Goal: Find specific page/section: Find specific page/section

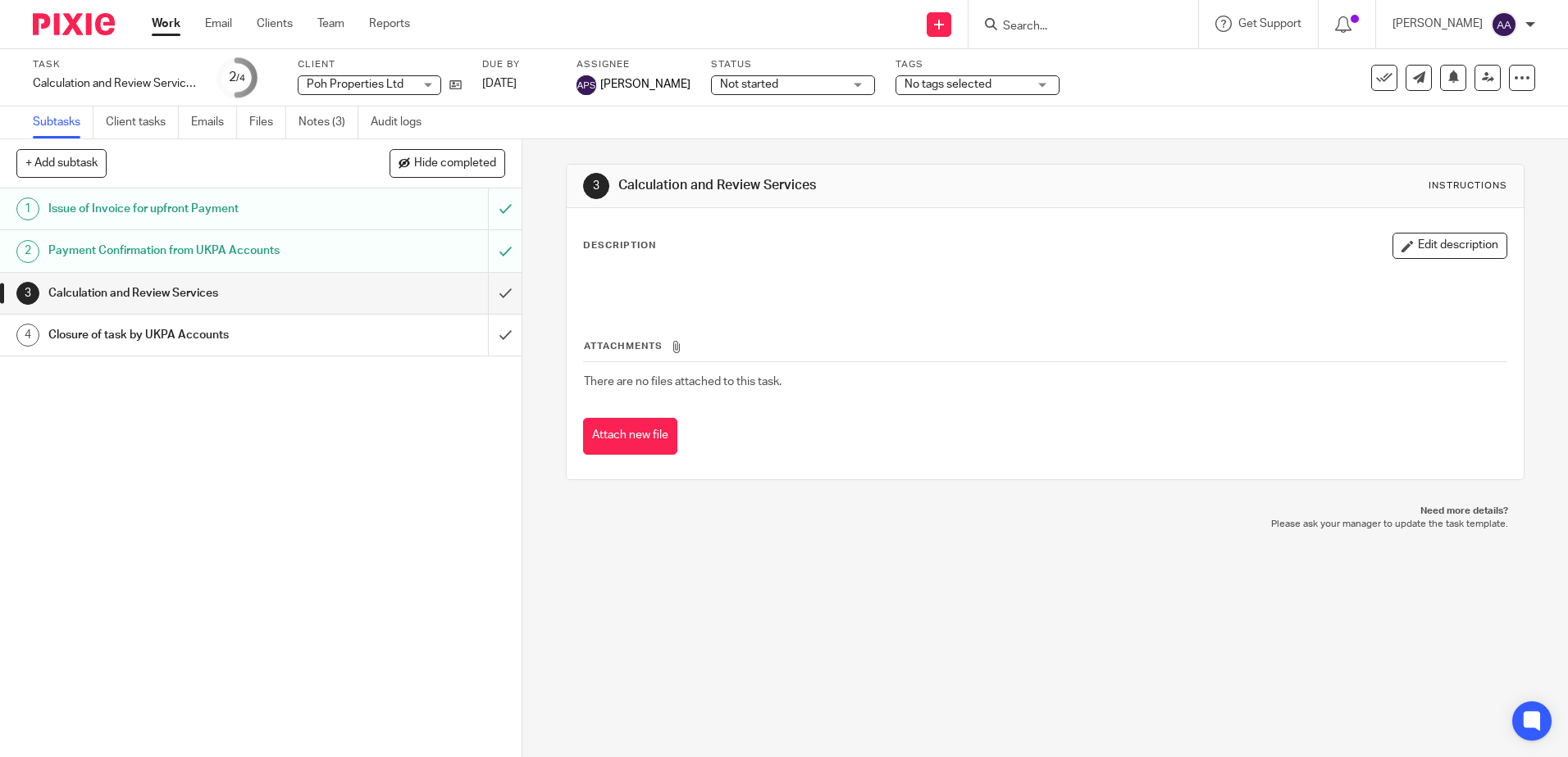
click at [1074, 23] on input "Search" at bounding box center [1075, 27] width 147 height 15
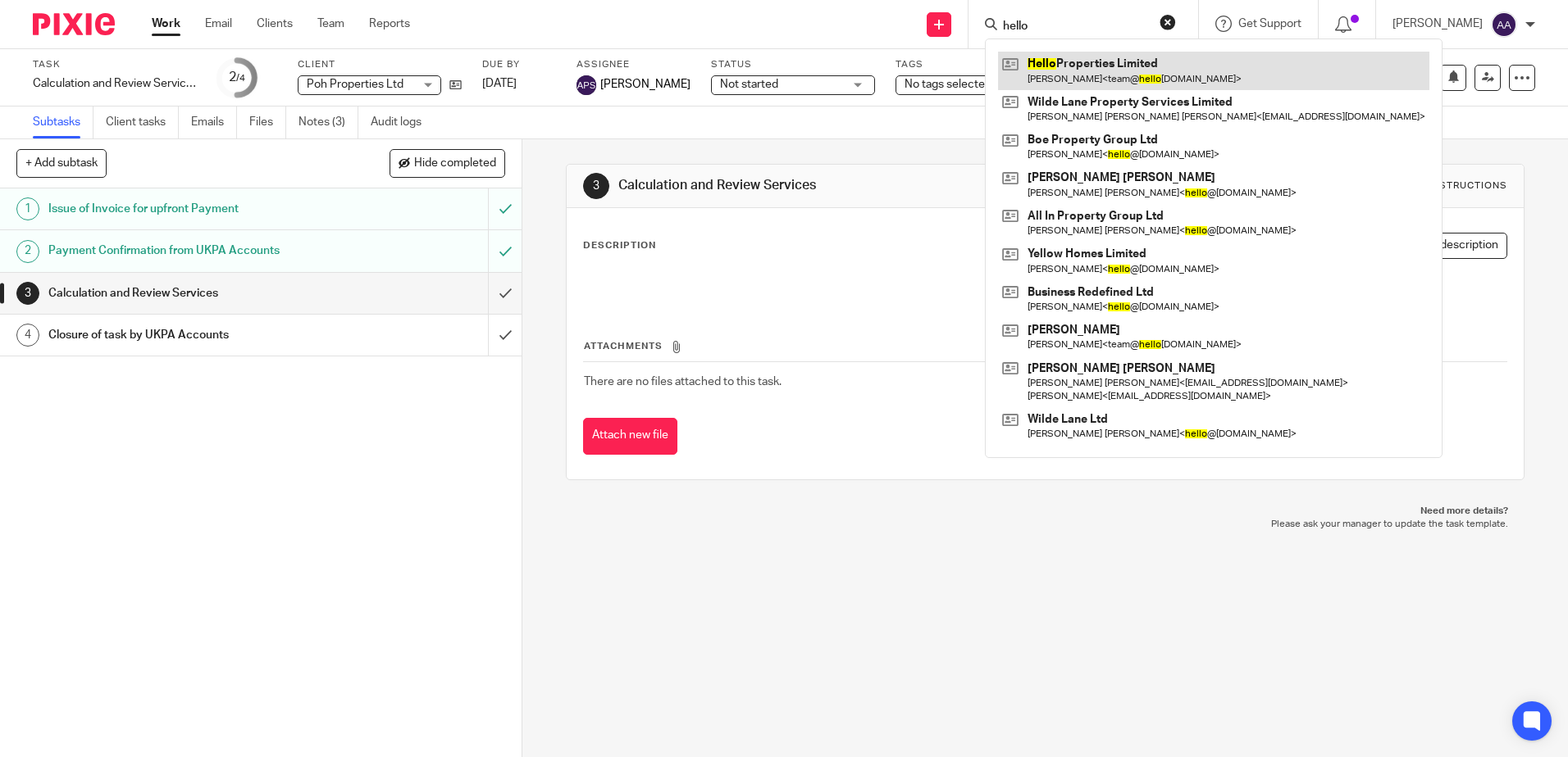
click at [1098, 65] on link at bounding box center [1213, 70] width 431 height 37
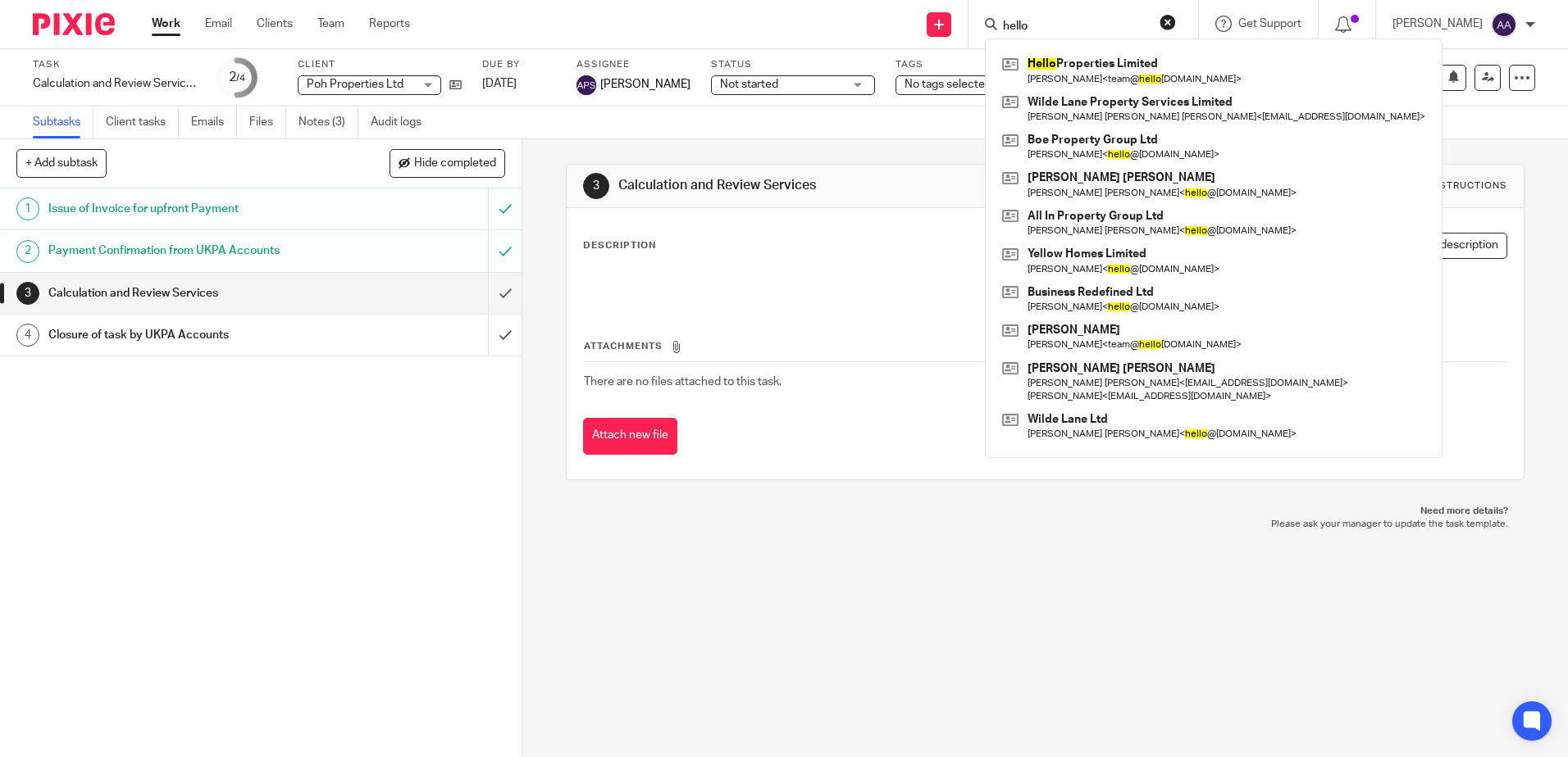
click at [1065, 20] on input "hello" at bounding box center [1075, 27] width 147 height 15
drag, startPoint x: 1055, startPoint y: 28, endPoint x: 987, endPoint y: 30, distance: 68.0
click at [987, 30] on div "hello Hello Properties Limited Henry Robert < team@ hello properties.co.uk > Wi…" at bounding box center [1083, 24] width 229 height 49
type input "s"
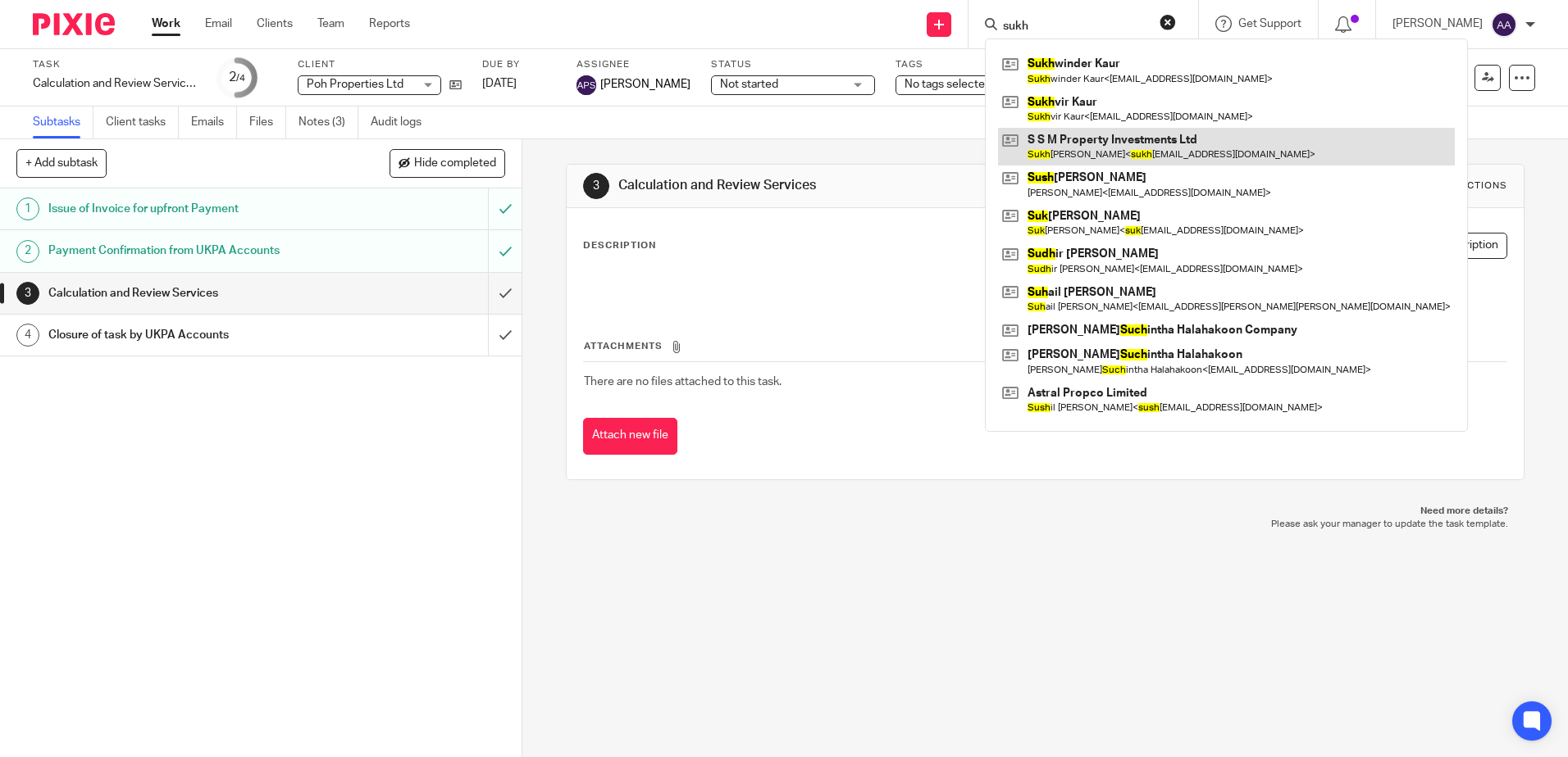
type input "sukh"
click at [1103, 139] on link at bounding box center [1226, 146] width 457 height 37
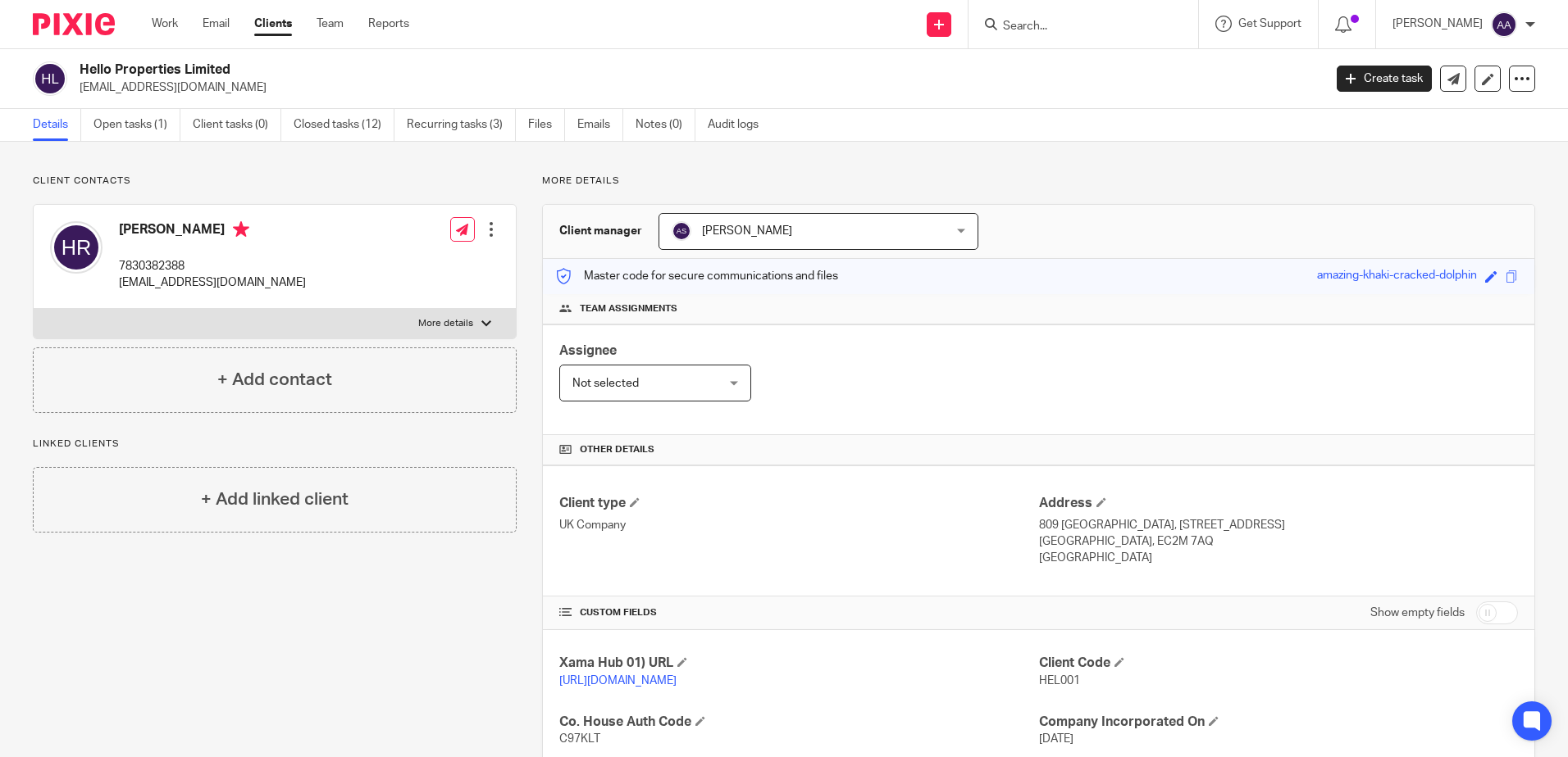
drag, startPoint x: 404, startPoint y: 442, endPoint x: 423, endPoint y: 441, distance: 19.0
click at [410, 444] on p "Linked clients" at bounding box center [275, 443] width 484 height 13
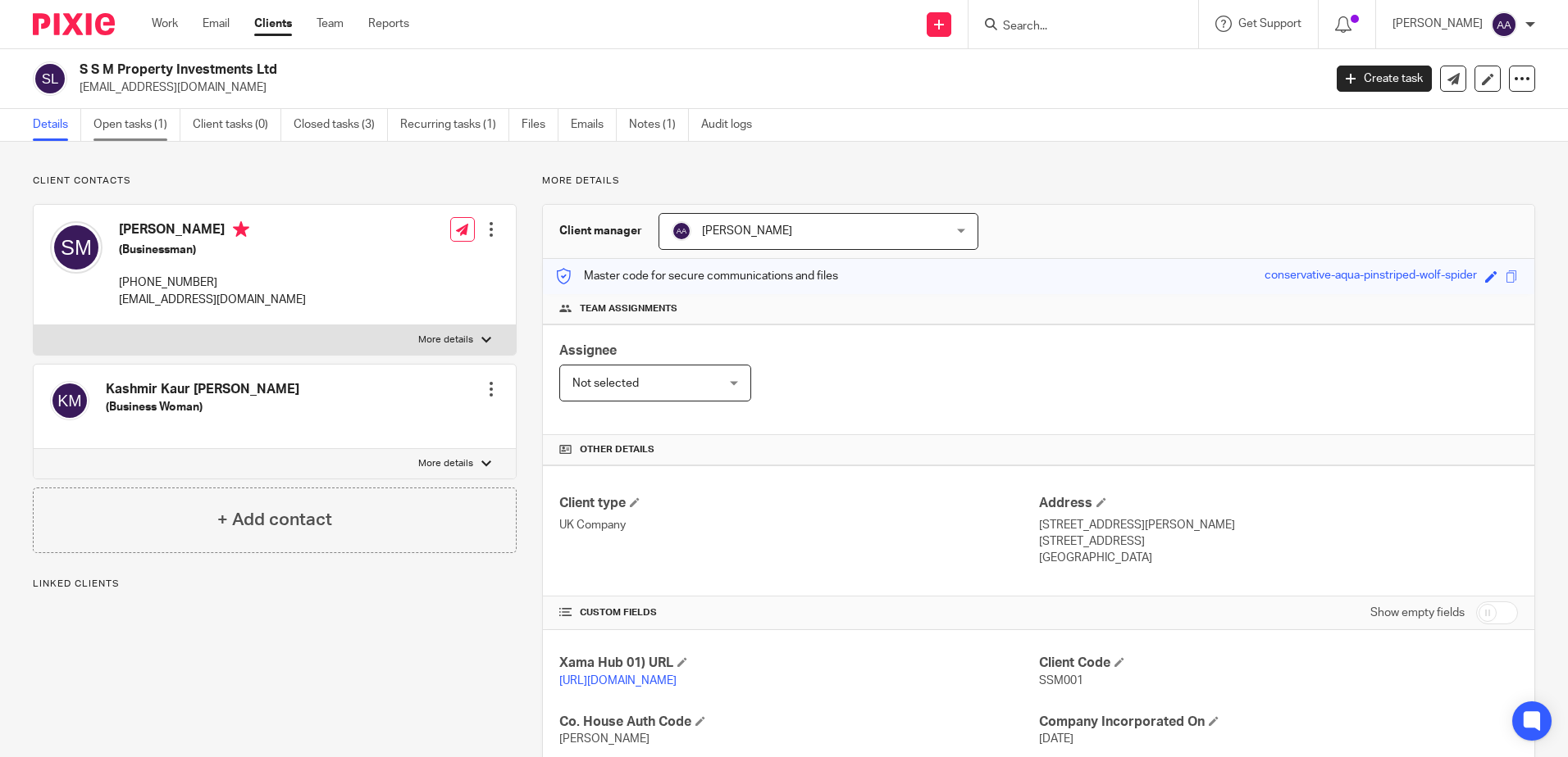
click at [144, 132] on link "Open tasks (1)" at bounding box center [137, 125] width 87 height 32
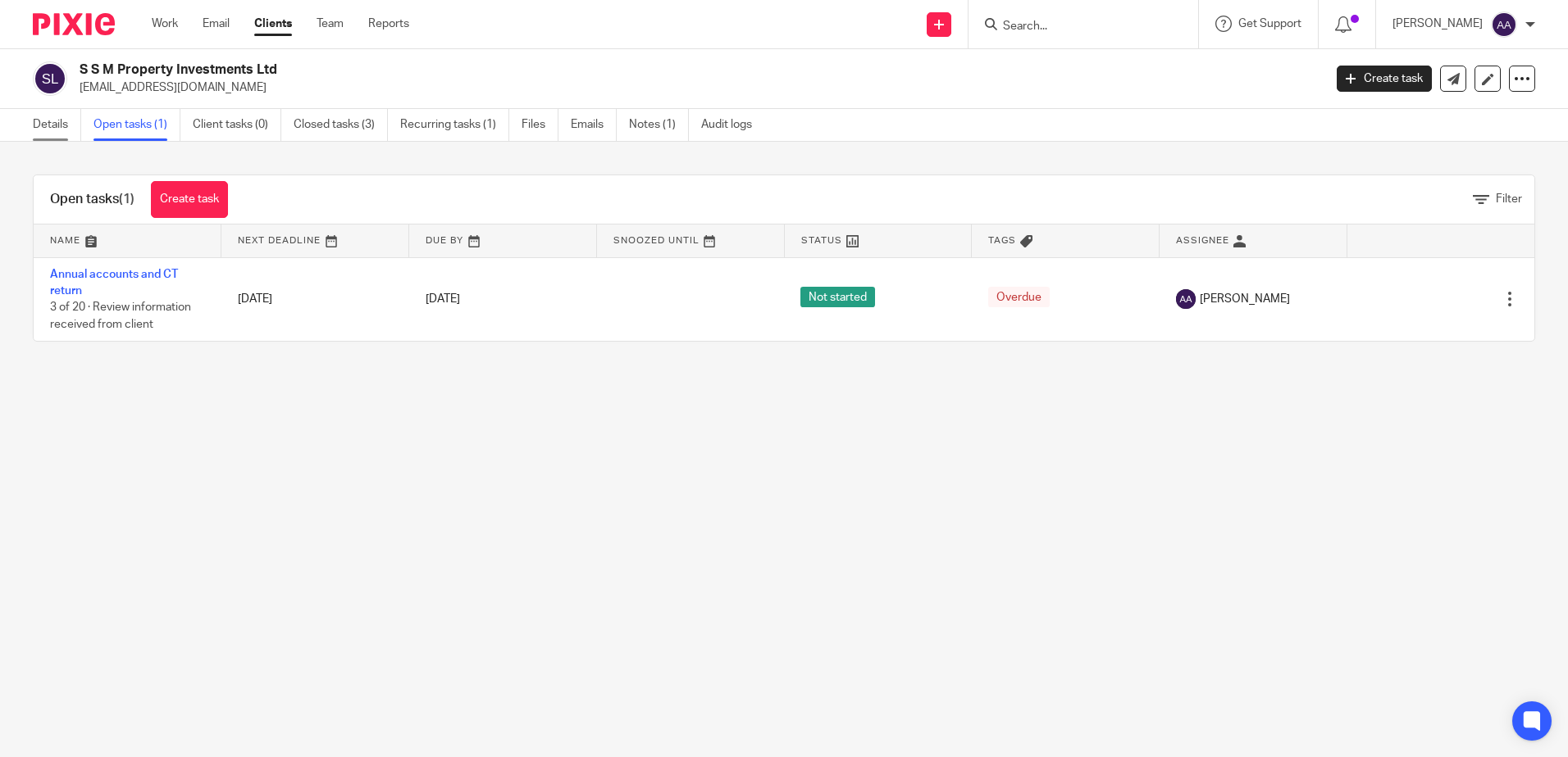
click at [69, 122] on link "Details" at bounding box center [58, 125] width 49 height 32
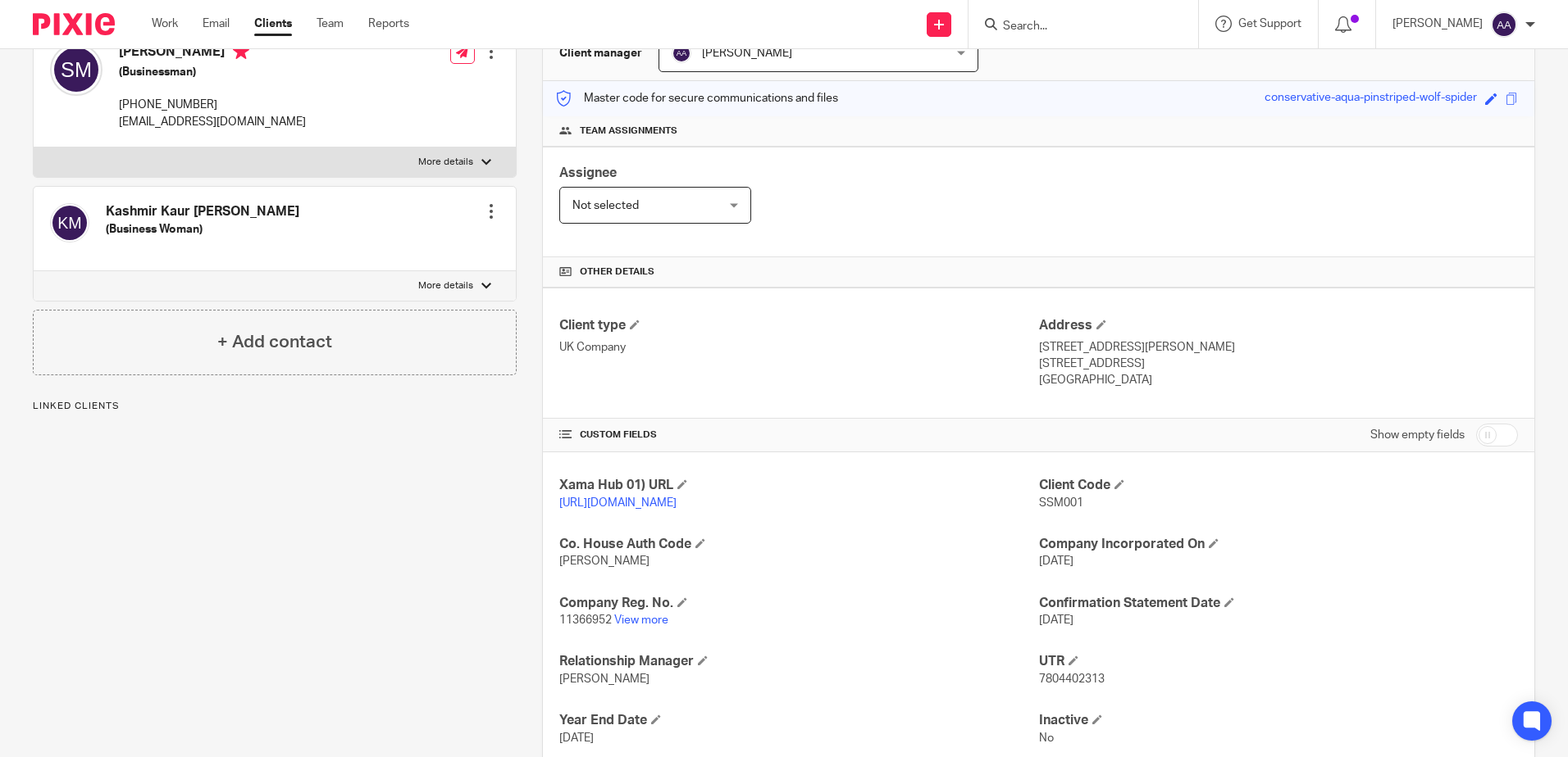
scroll to position [246, 0]
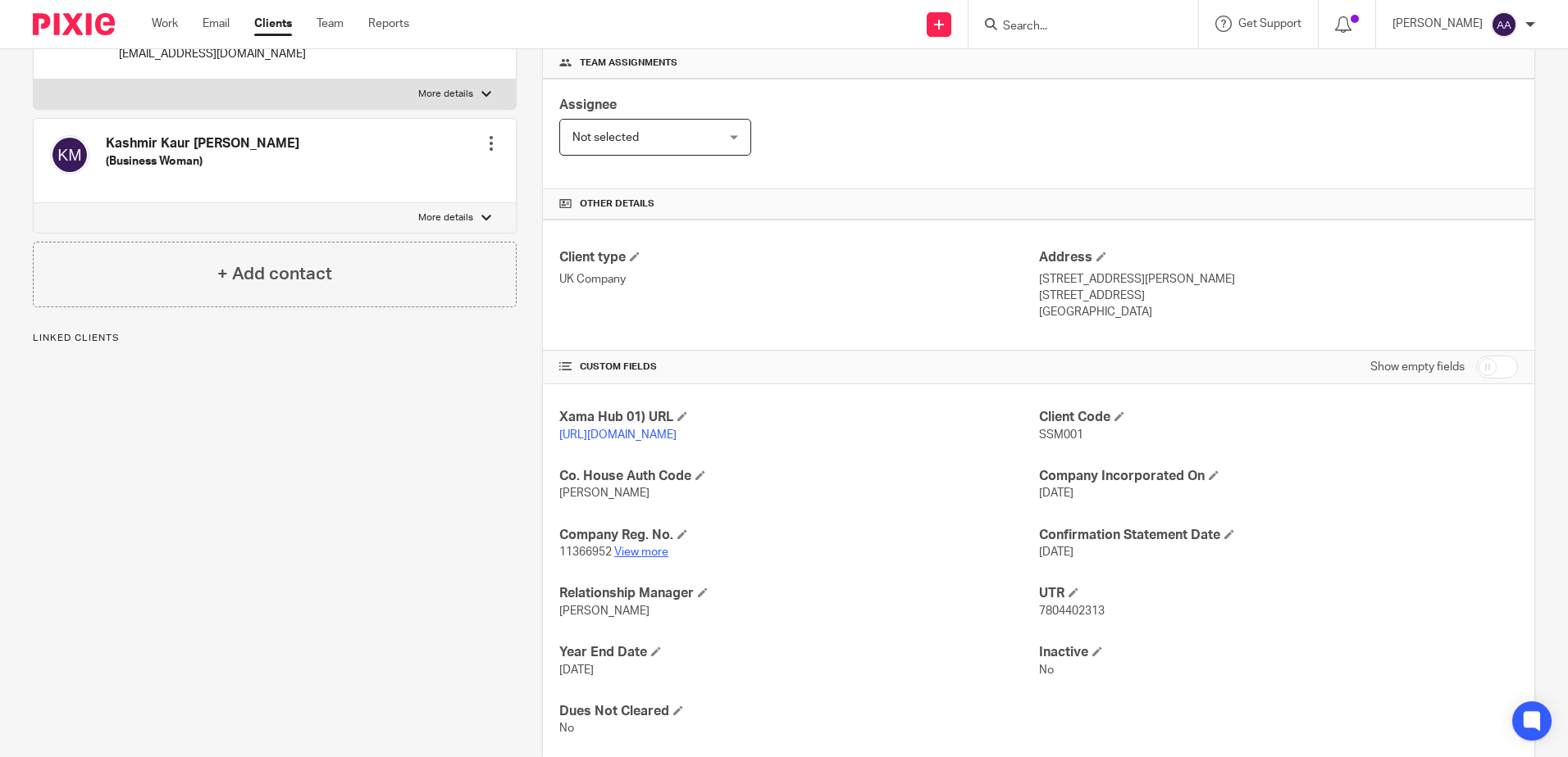
click at [639, 558] on link "View more" at bounding box center [641, 552] width 54 height 11
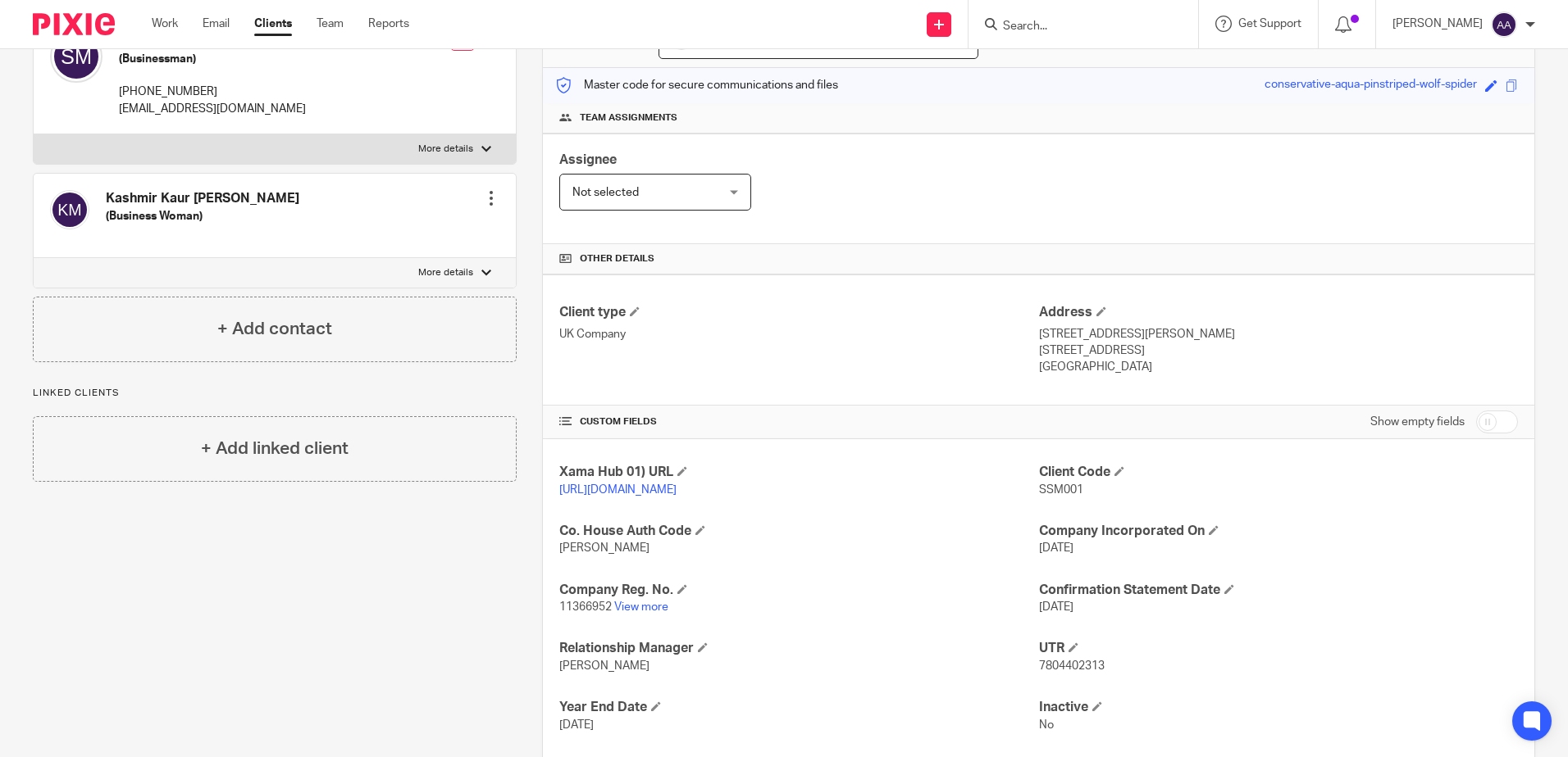
scroll to position [0, 0]
